Goal: Check status: Check status

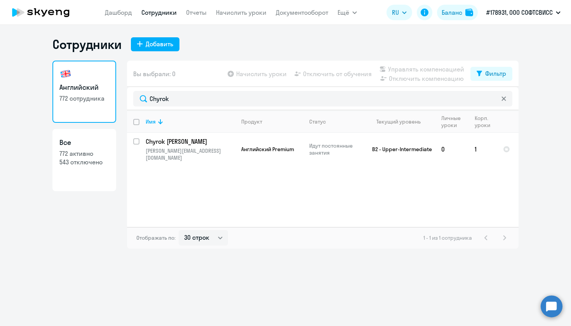
select select "30"
type input "[PERSON_NAME]"
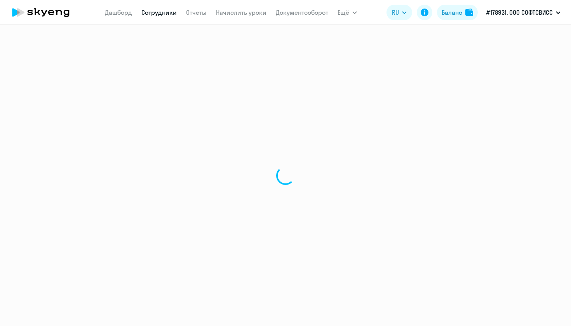
select select "30"
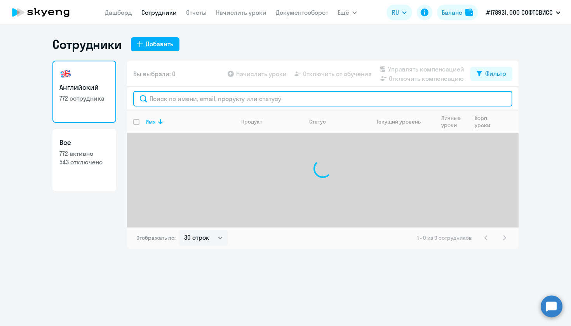
click at [286, 101] on input "text" at bounding box center [322, 99] width 379 height 16
paste input "[PERSON_NAME]"
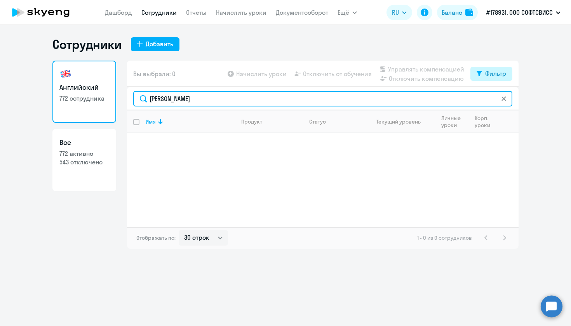
type input "[PERSON_NAME]"
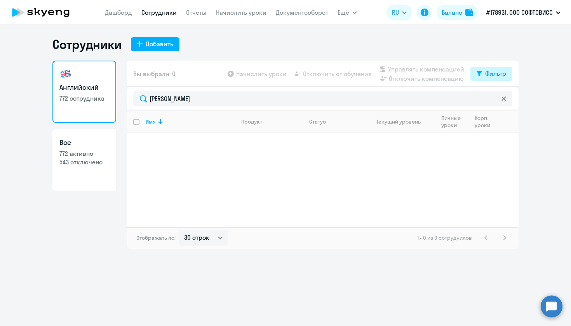
click at [489, 73] on div "Фильтр" at bounding box center [495, 73] width 21 height 9
click at [498, 95] on span at bounding box center [499, 99] width 13 height 8
click at [493, 99] on input "checkbox" at bounding box center [492, 99] width 0 height 0
checkbox input "true"
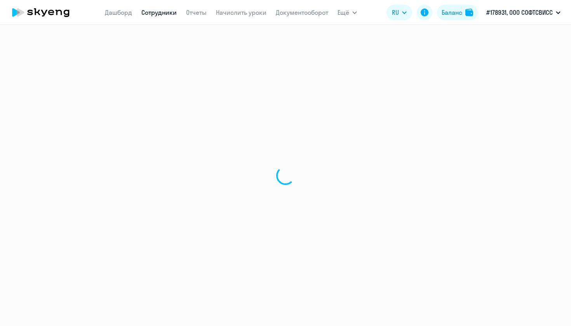
select select "30"
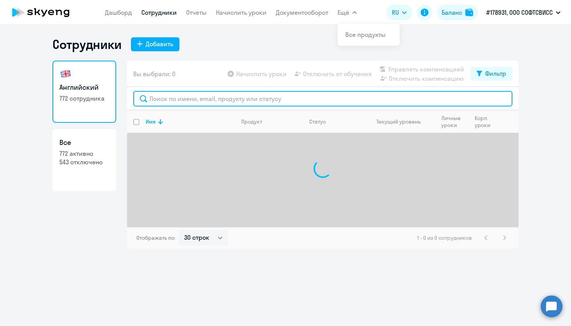
click at [182, 96] on input "text" at bounding box center [322, 99] width 379 height 16
paste input "[PERSON_NAME]"
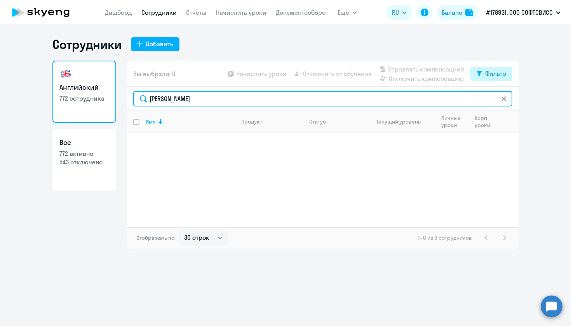
type input "[PERSON_NAME]"
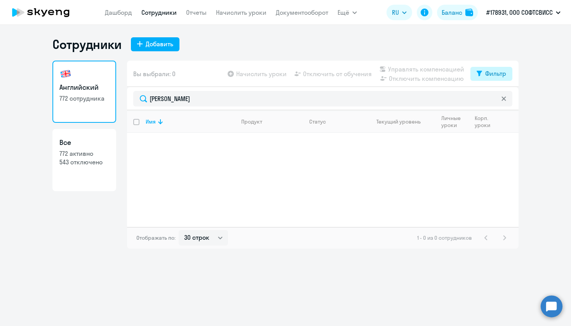
click at [486, 78] on div "Фильтр" at bounding box center [495, 73] width 21 height 9
click at [500, 97] on span at bounding box center [499, 99] width 13 height 8
click at [493, 99] on input "checkbox" at bounding box center [492, 99] width 0 height 0
checkbox input "true"
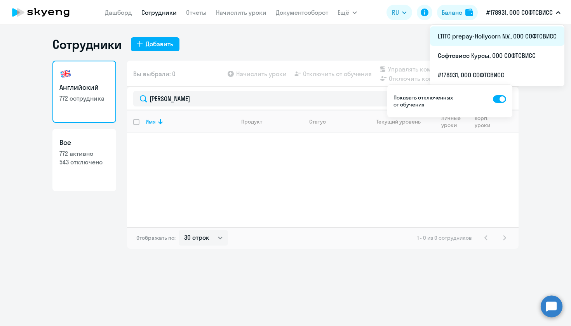
click at [513, 39] on li "LTITC prepay-Hollycorn N.V., ООО СОФТСВИСС" at bounding box center [497, 35] width 134 height 19
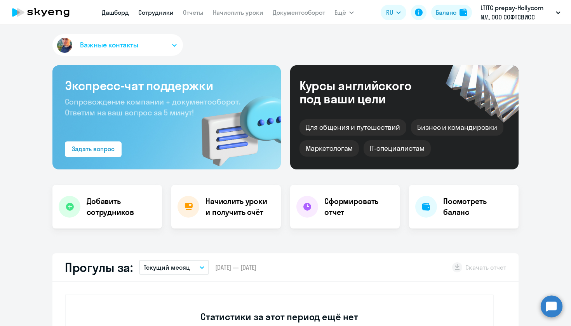
click at [153, 14] on link "Сотрудники" at bounding box center [155, 13] width 35 height 8
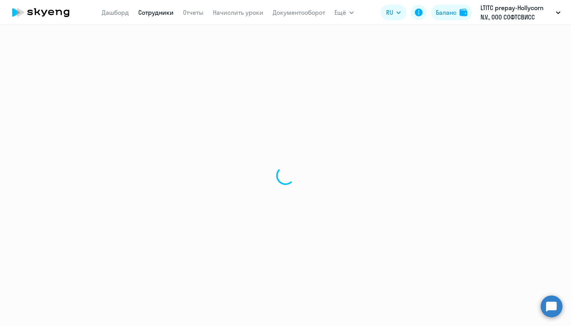
select select "30"
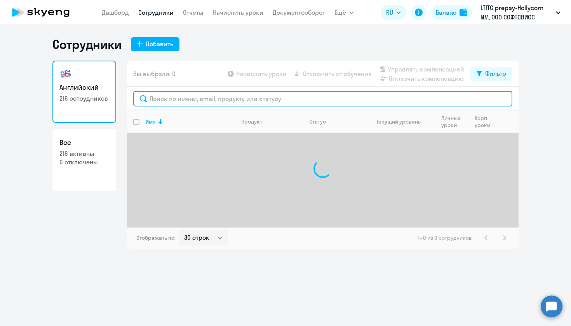
click at [198, 100] on input "text" at bounding box center [322, 99] width 379 height 16
paste input "[PERSON_NAME]"
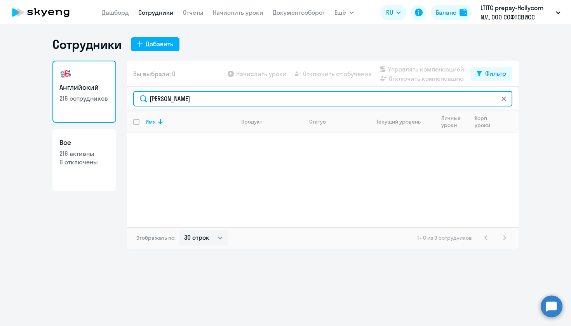
type input "[PERSON_NAME]"
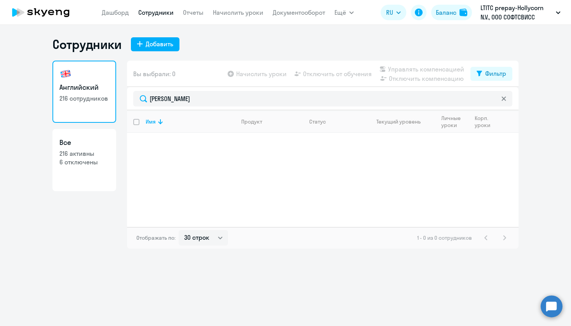
click at [482, 81] on div "Вы выбрали: 0 Начислить уроки Отключить от обучения Управлять компенсацией Откл…" at bounding box center [322, 74] width 391 height 26
click at [482, 77] on button "Фильтр" at bounding box center [491, 74] width 42 height 14
click at [500, 100] on span at bounding box center [499, 99] width 13 height 8
click at [493, 99] on input "checkbox" at bounding box center [492, 99] width 0 height 0
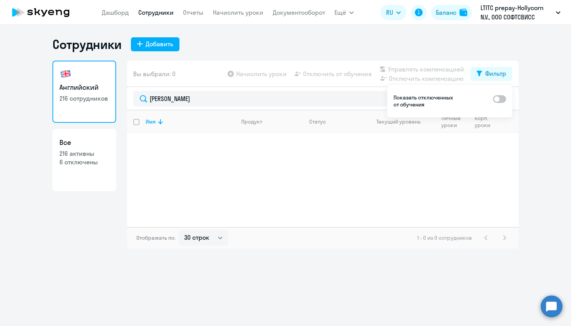
checkbox input "true"
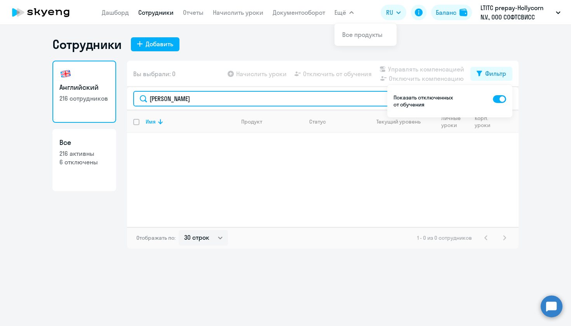
click at [178, 99] on input "[PERSON_NAME]" at bounding box center [322, 99] width 379 height 16
click at [170, 102] on input "[PERSON_NAME]" at bounding box center [322, 99] width 379 height 16
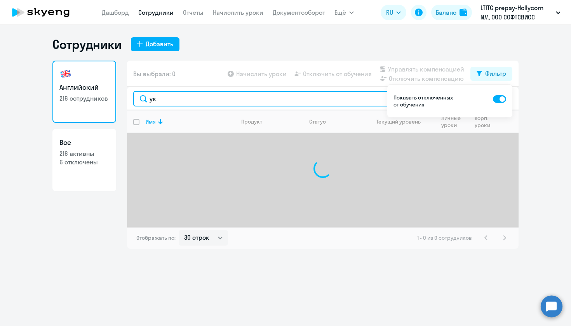
type input "у"
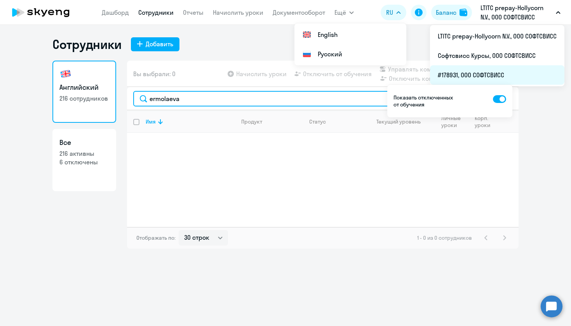
type input "ermolaeva"
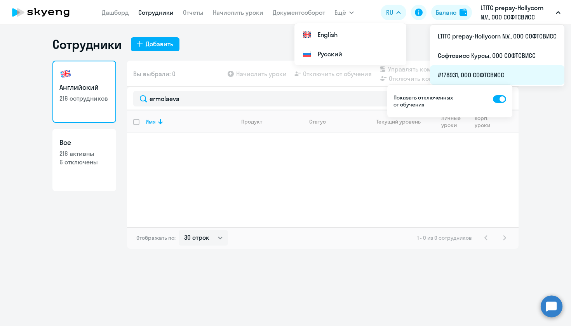
click at [483, 70] on li "#178931, ООО СОФТСВИСС" at bounding box center [497, 74] width 134 height 19
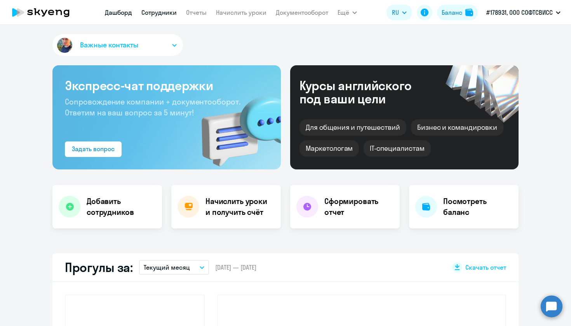
click at [168, 14] on link "Сотрудники" at bounding box center [158, 13] width 35 height 8
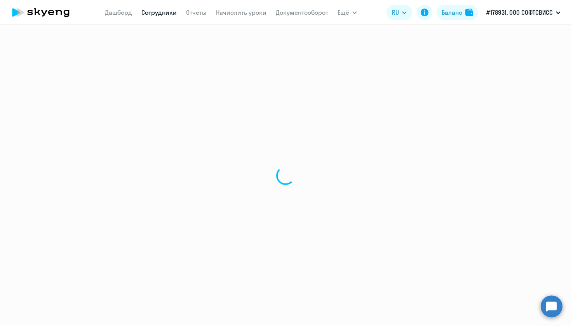
select select "30"
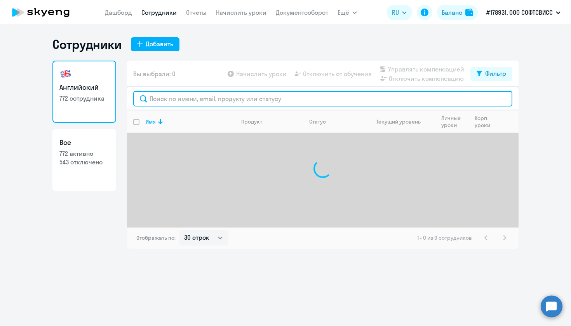
click at [200, 102] on input "text" at bounding box center [322, 99] width 379 height 16
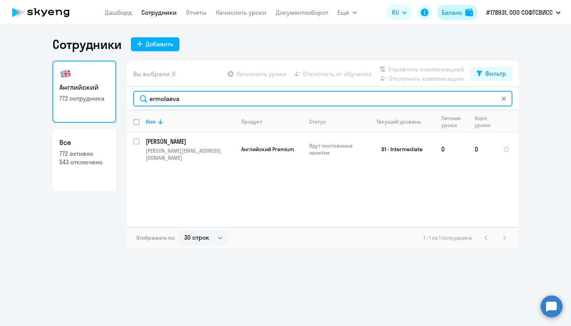
type input "ermolaeva"
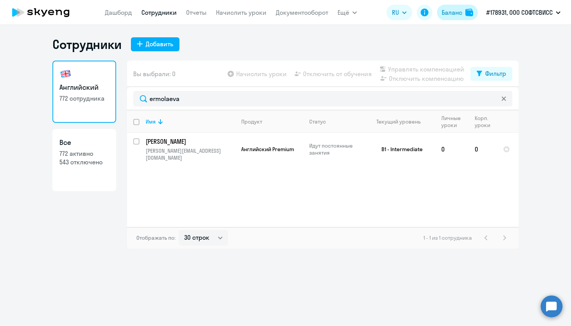
click at [449, 13] on div "Баланс" at bounding box center [451, 12] width 21 height 9
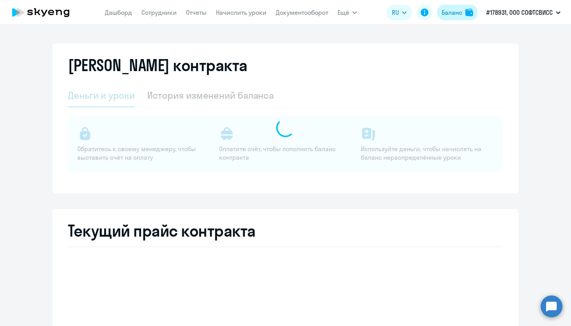
select select "english_adult_not_native_speaker"
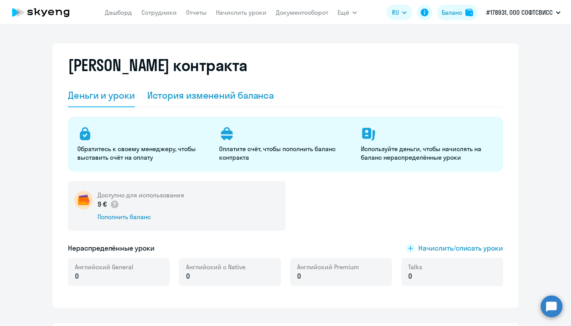
click at [227, 90] on div "История изменений баланса" at bounding box center [210, 95] width 127 height 12
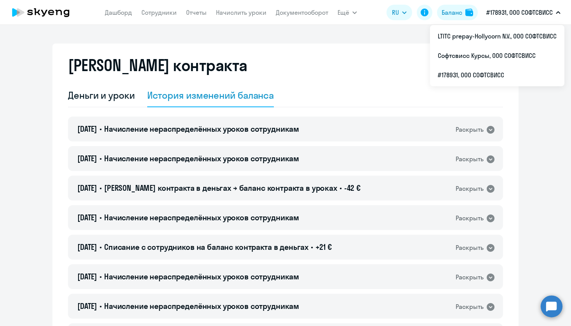
click at [522, 14] on p "#178931, ООО СОФТСВИСС" at bounding box center [519, 12] width 66 height 9
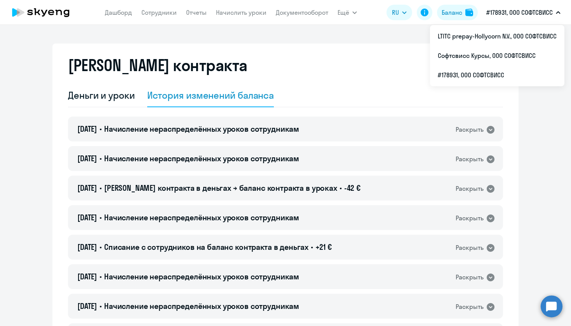
click at [522, 13] on p "#178931, ООО СОФТСВИСС" at bounding box center [519, 12] width 66 height 9
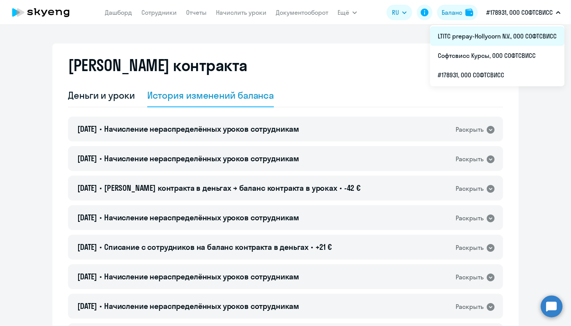
click at [481, 38] on li "LTITC prepay-Hollycorn N.V., ООО СОФТСВИСС" at bounding box center [497, 35] width 134 height 19
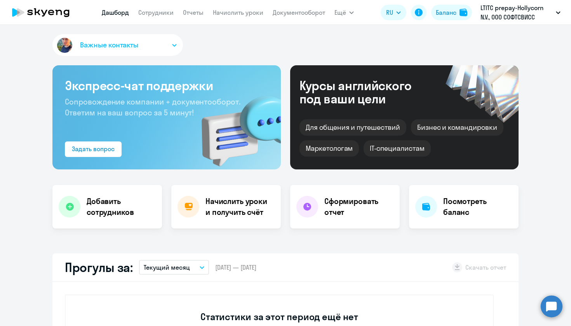
click at [156, 17] on app-menu-item-link "Сотрудники" at bounding box center [155, 13] width 35 height 10
select select "30"
click at [155, 16] on link "Сотрудники" at bounding box center [155, 13] width 35 height 8
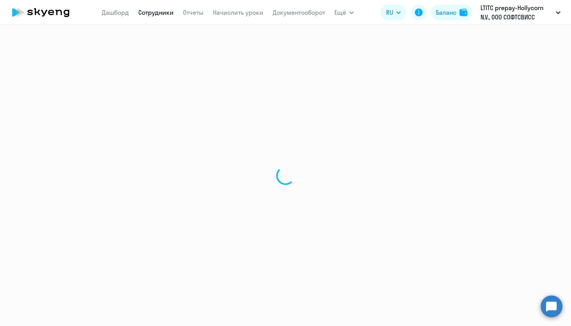
select select "30"
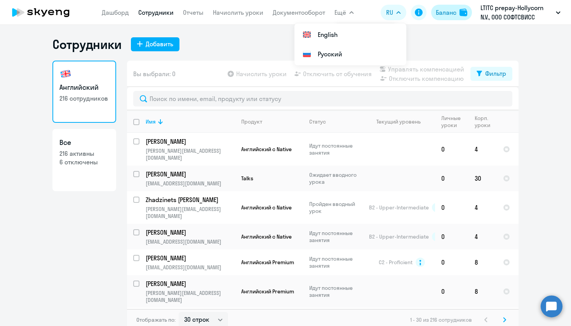
click at [444, 16] on div "Баланс" at bounding box center [445, 12] width 21 height 9
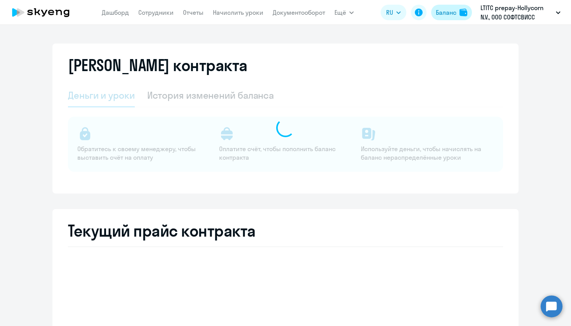
select select "english_adult_not_native_speaker"
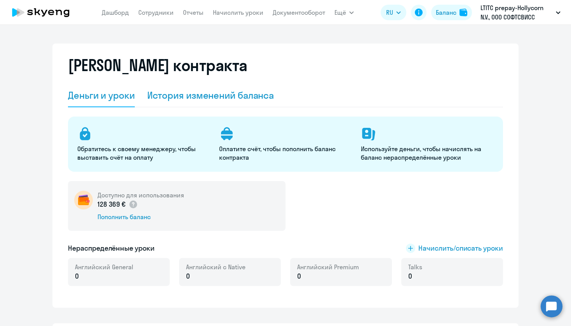
click at [220, 98] on div "История изменений баланса" at bounding box center [210, 95] width 127 height 12
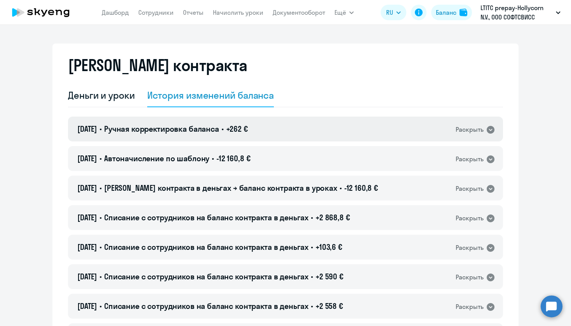
click at [278, 132] on div "15.10.2025 • Ручная корректировка баланса • +262 € Раскрыть" at bounding box center [285, 128] width 435 height 25
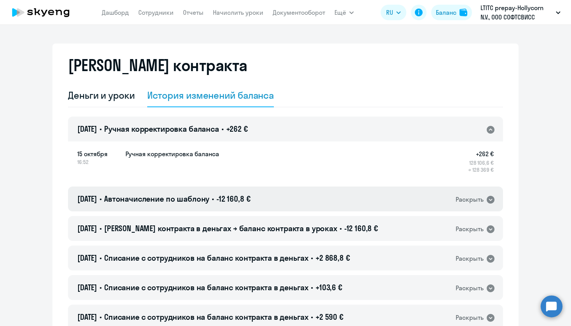
click at [289, 191] on div "15.10.2025 • Автоначисление по шаблону • -12 160,8 € Раскрыть" at bounding box center [285, 198] width 435 height 25
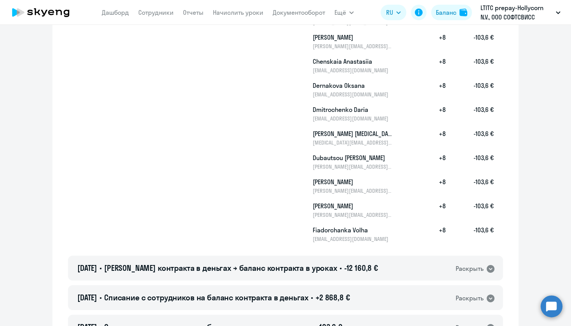
scroll to position [2807, 0]
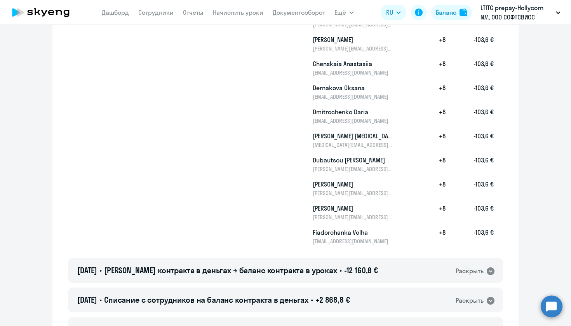
click at [326, 232] on h5 "Fiadorchanka Volha" at bounding box center [352, 231] width 80 height 9
copy h5 "Fiadorchanka"
